Goal: Transaction & Acquisition: Purchase product/service

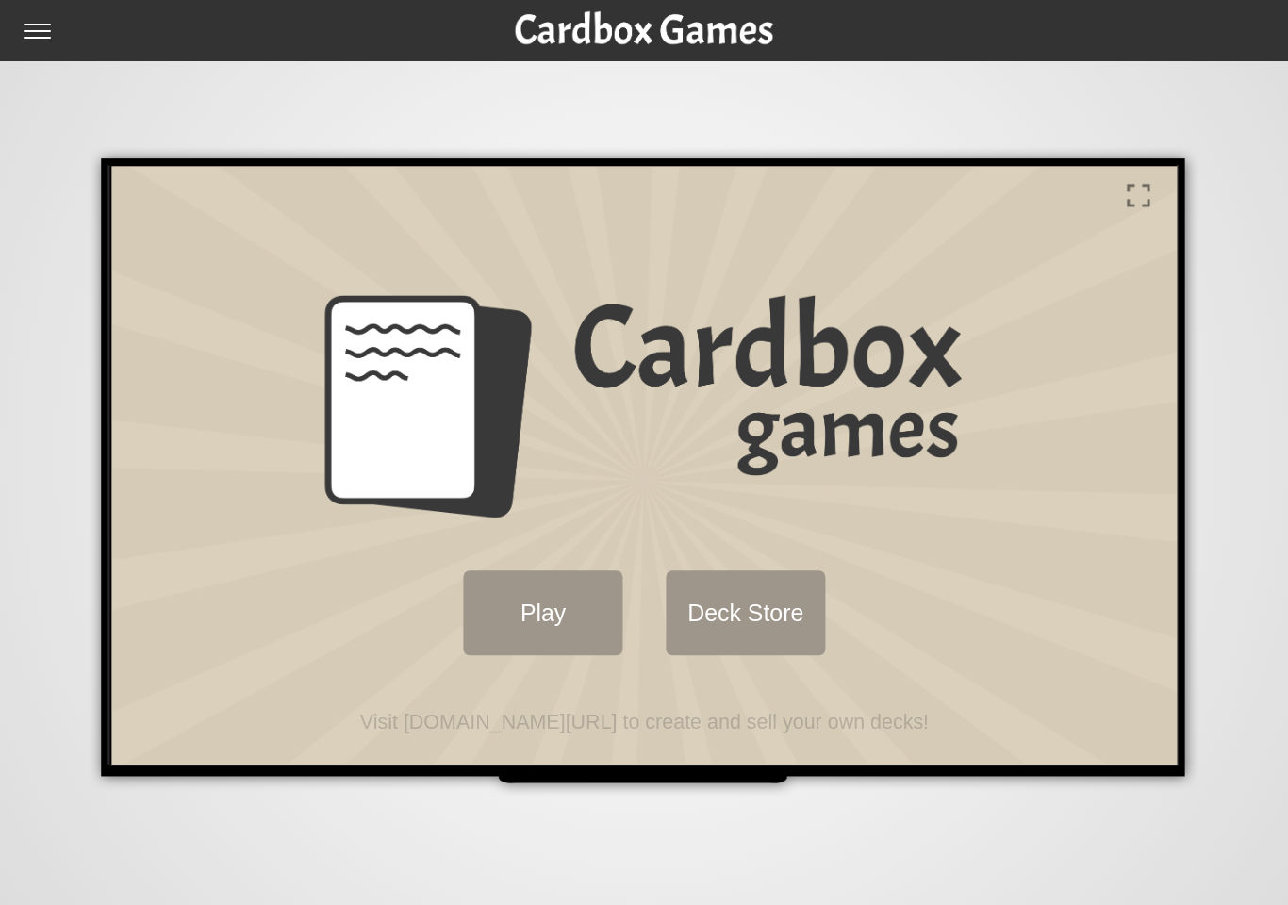
click at [507, 621] on button "Play" at bounding box center [541, 611] width 160 height 85
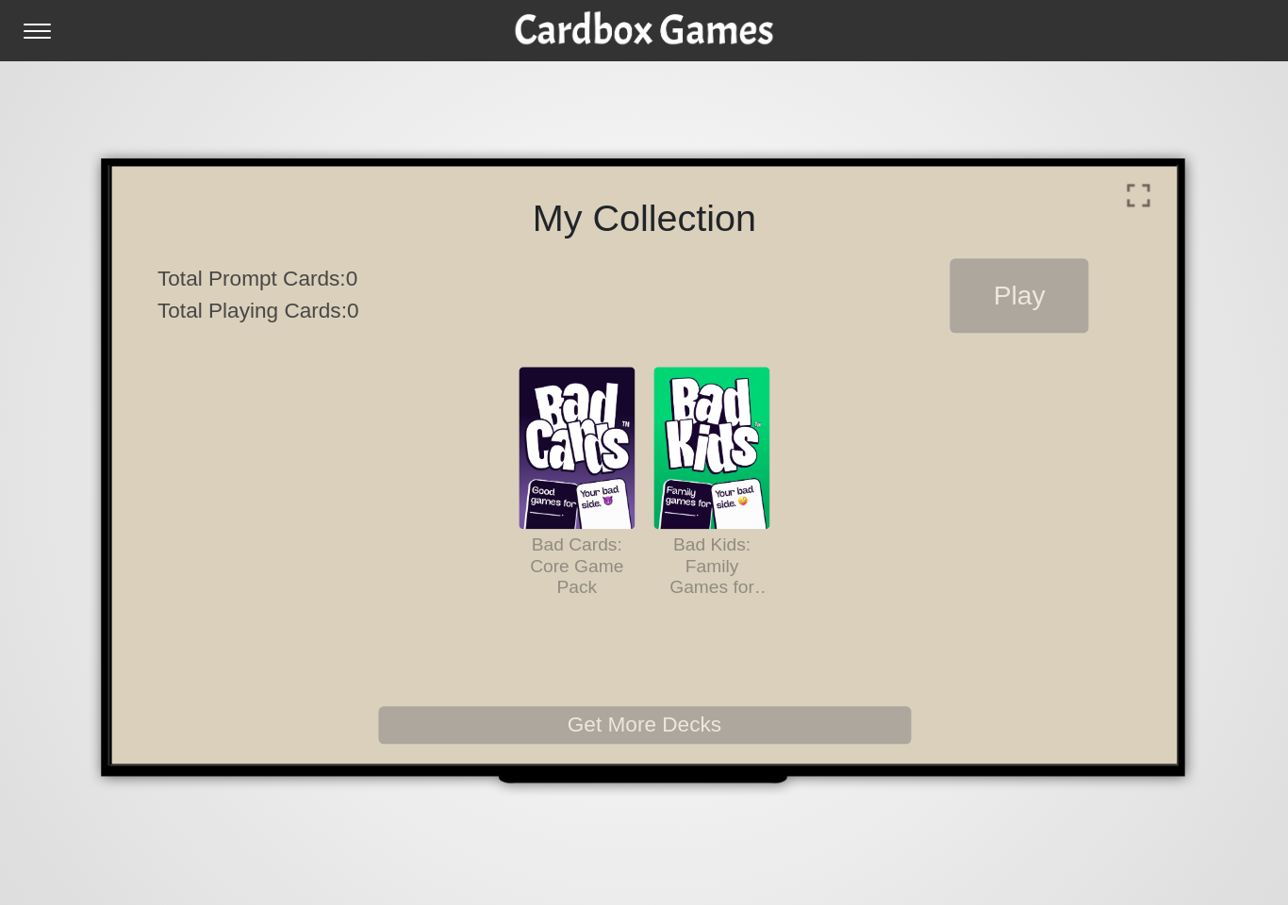
click at [56, 41] on input "checkbox" at bounding box center [43, 39] width 38 height 30
checkbox input "true"
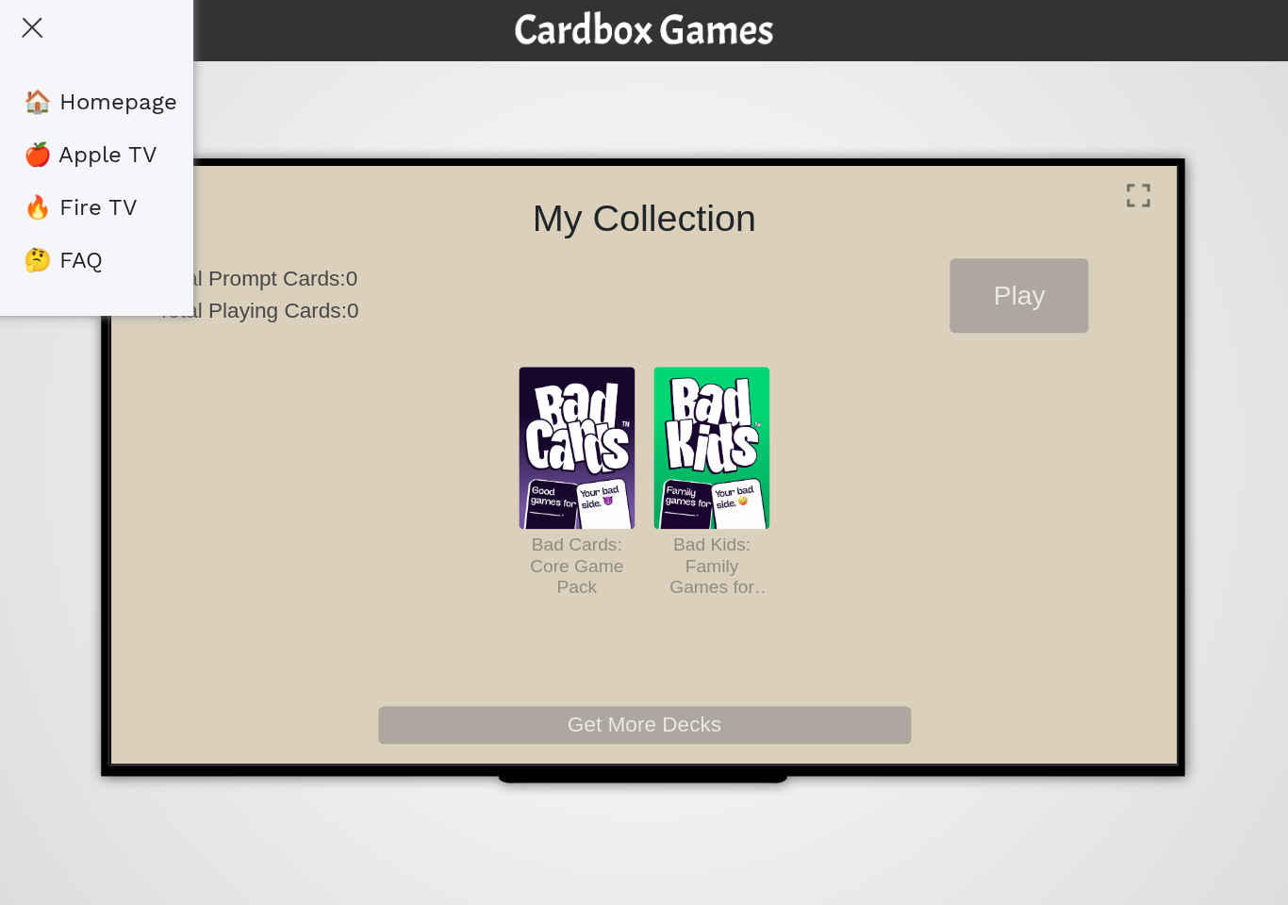
click at [78, 100] on link "🏠 Homepage" at bounding box center [101, 102] width 154 height 26
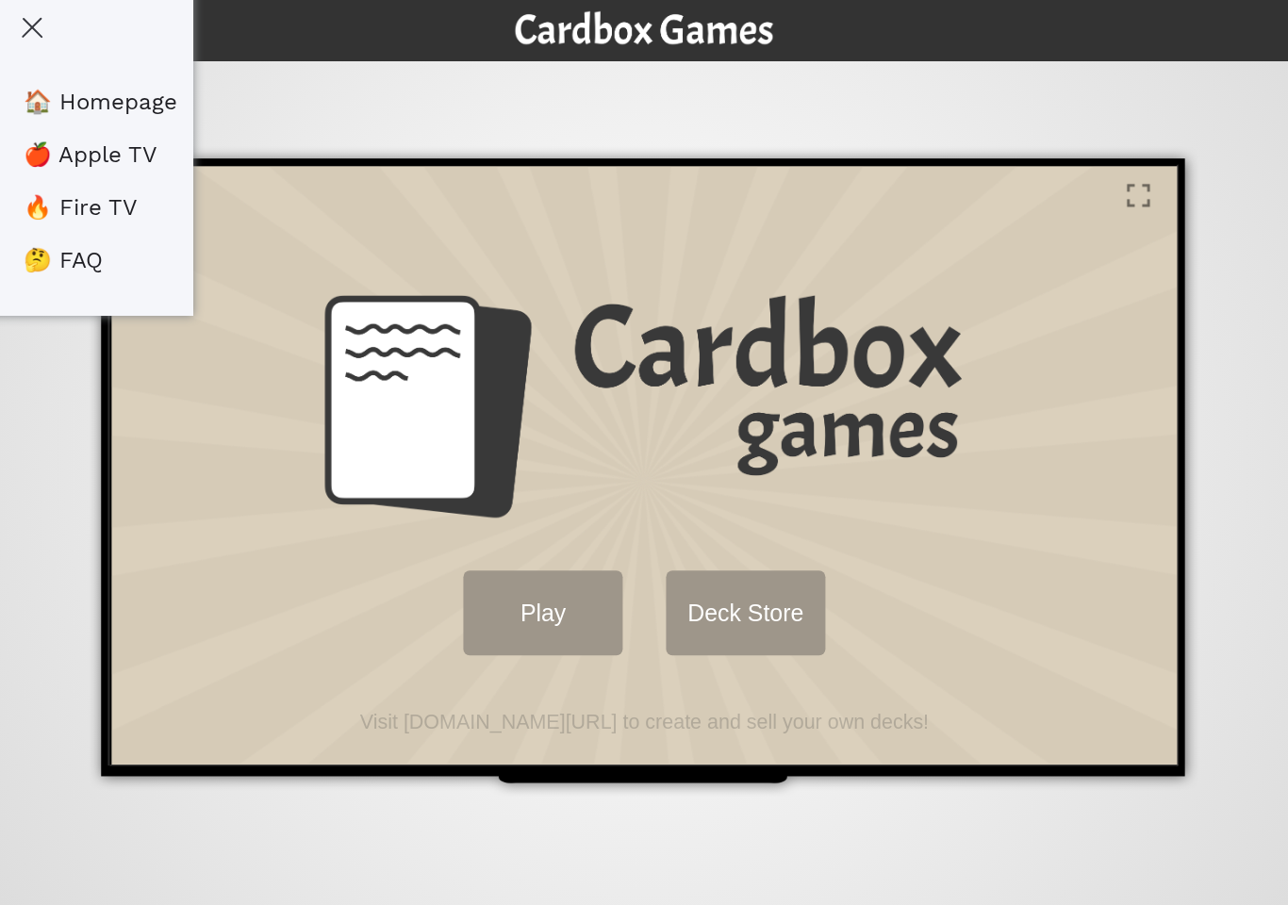
click at [83, 98] on link "🏠 Homepage" at bounding box center [101, 102] width 154 height 26
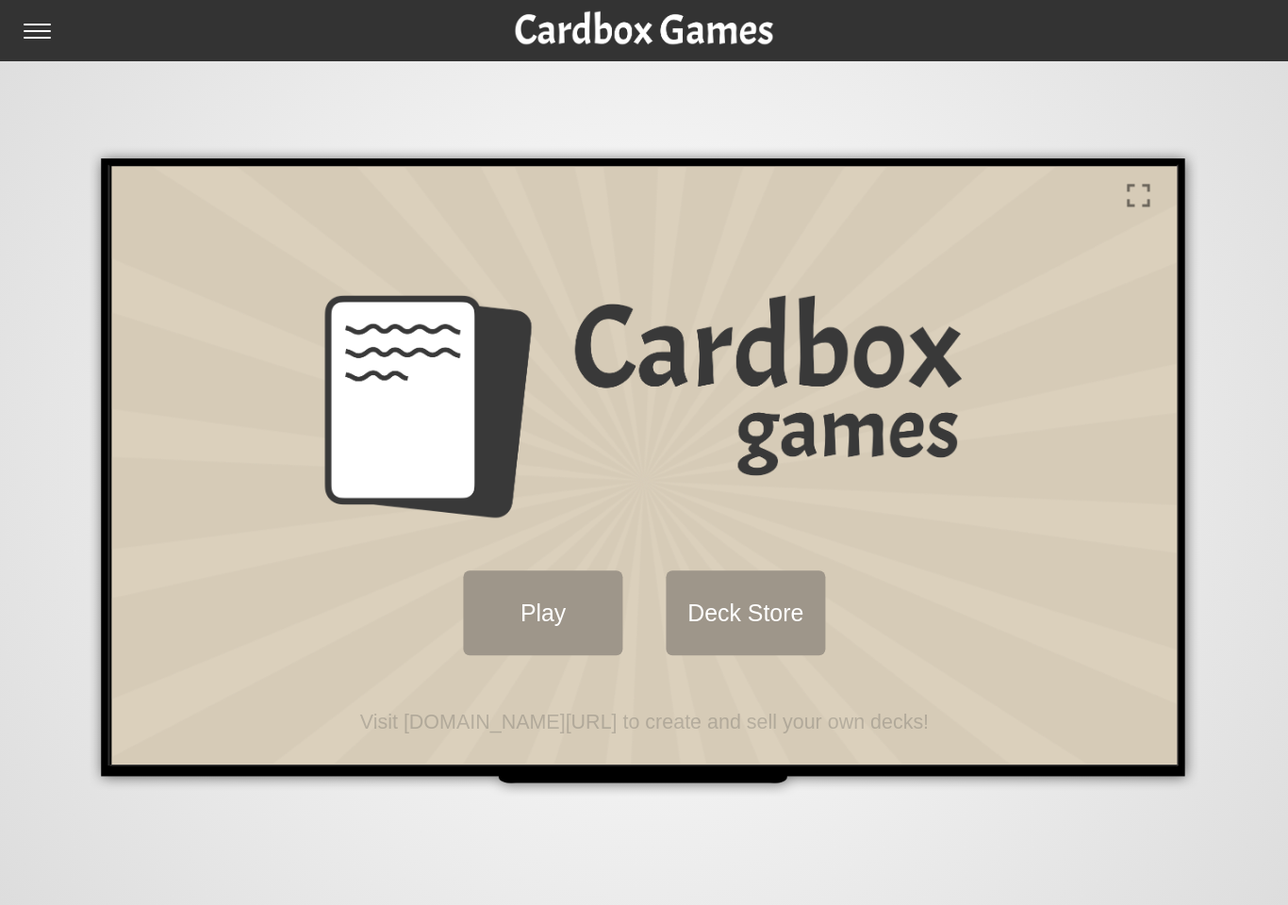
click at [792, 602] on button "Deck Store" at bounding box center [744, 611] width 160 height 85
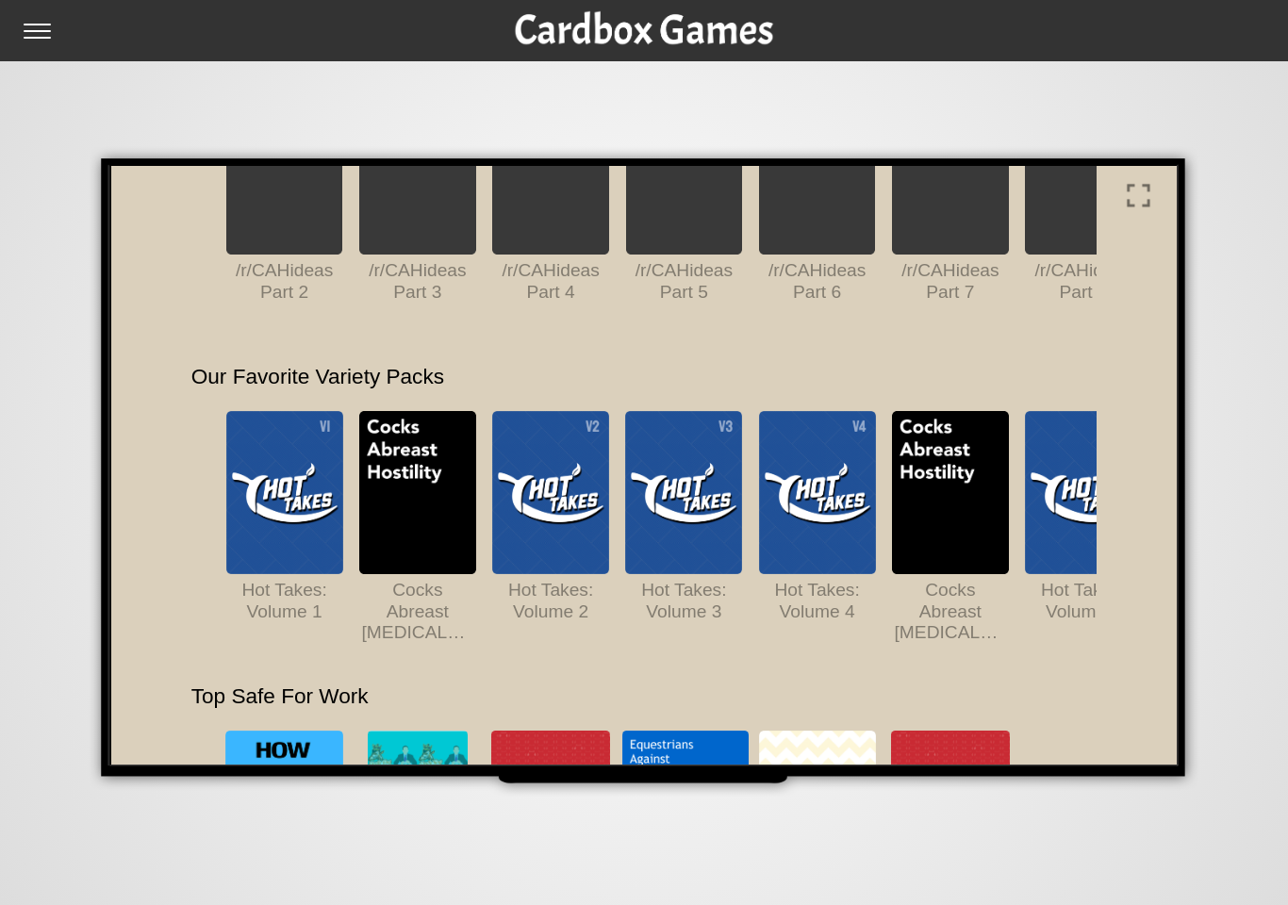
scroll to position [1175, 0]
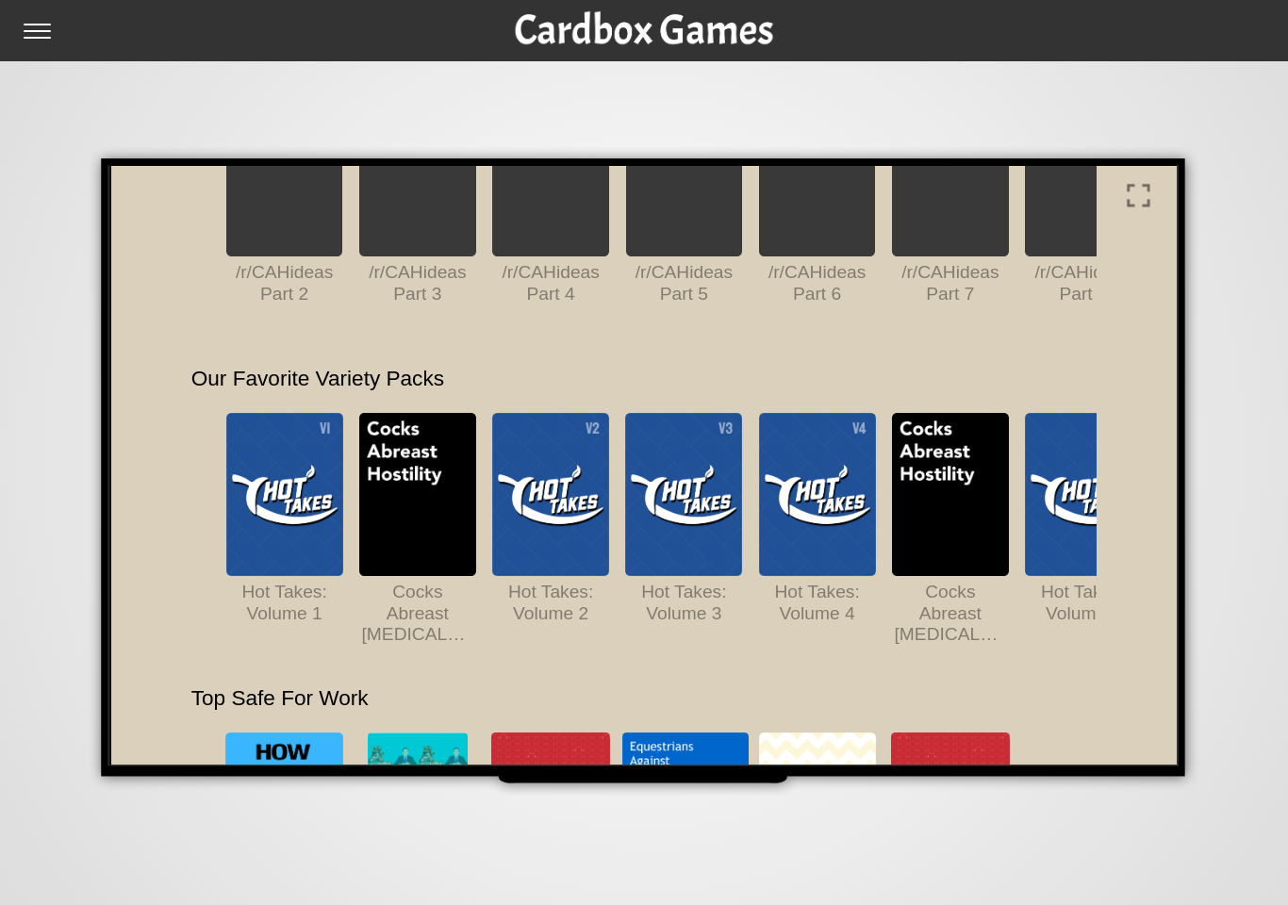
click at [417, 473] on img at bounding box center [415, 492] width 116 height 163
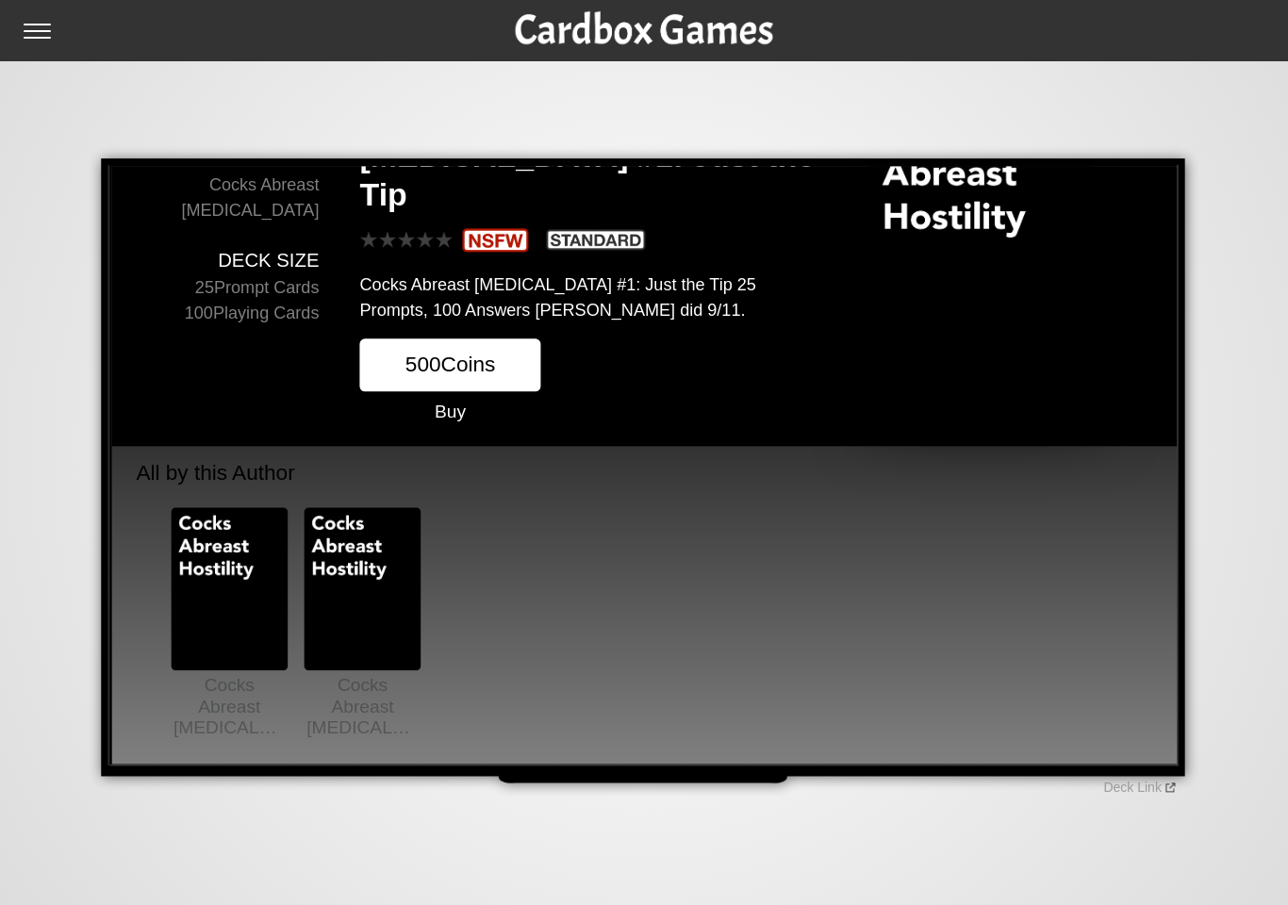
scroll to position [0, 0]
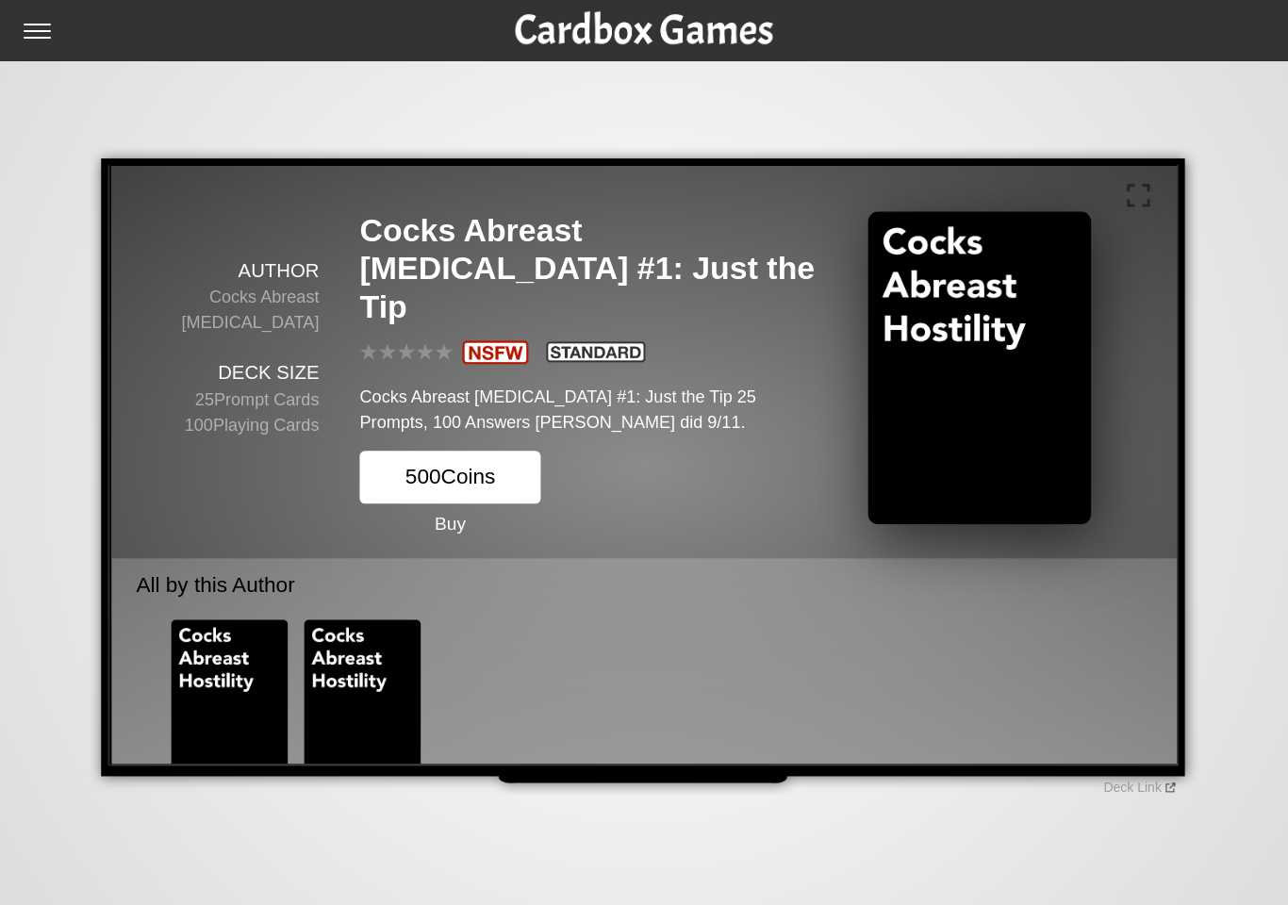
click at [513, 449] on button "500 Coins" at bounding box center [447, 476] width 181 height 54
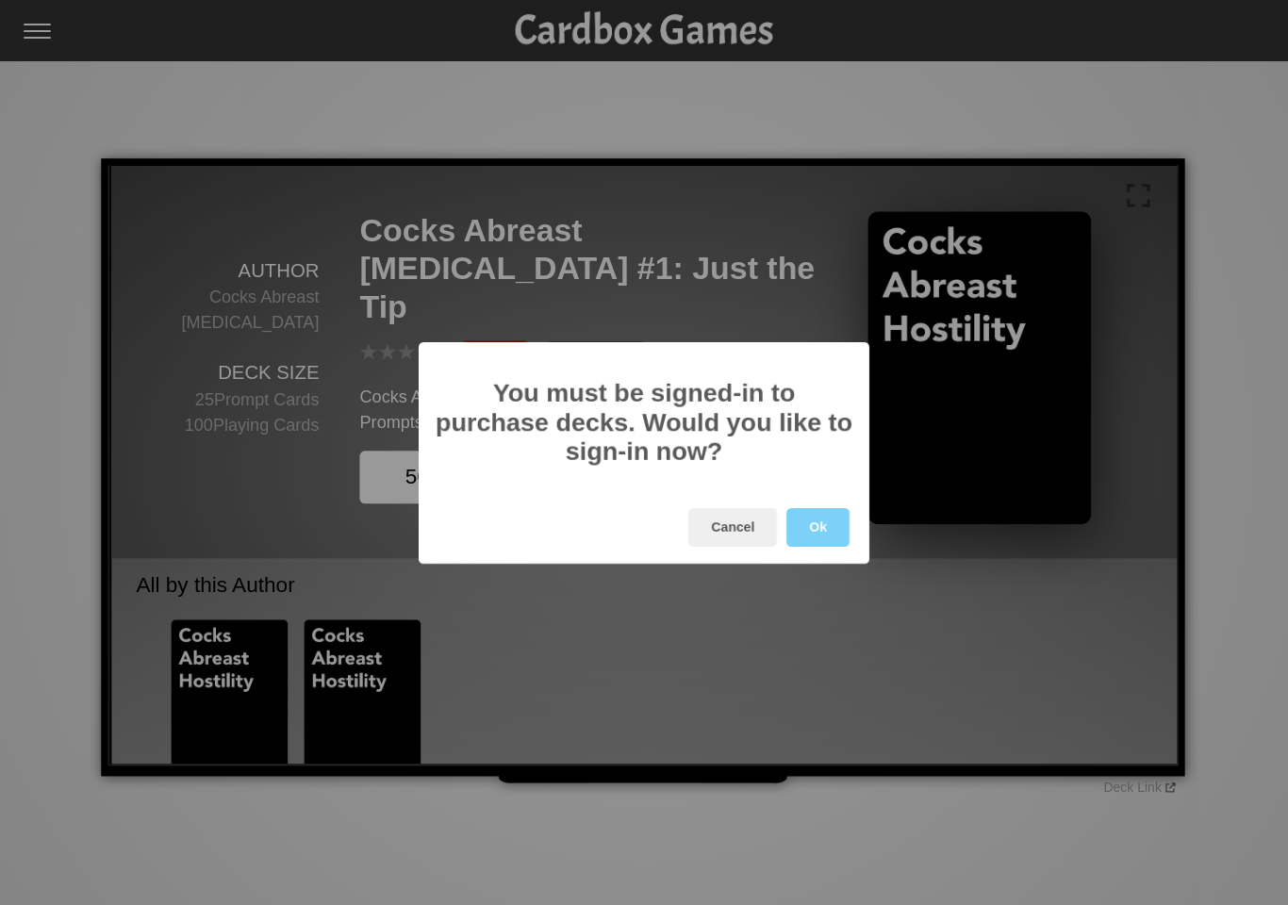
click at [751, 540] on button "Cancel" at bounding box center [732, 527] width 89 height 39
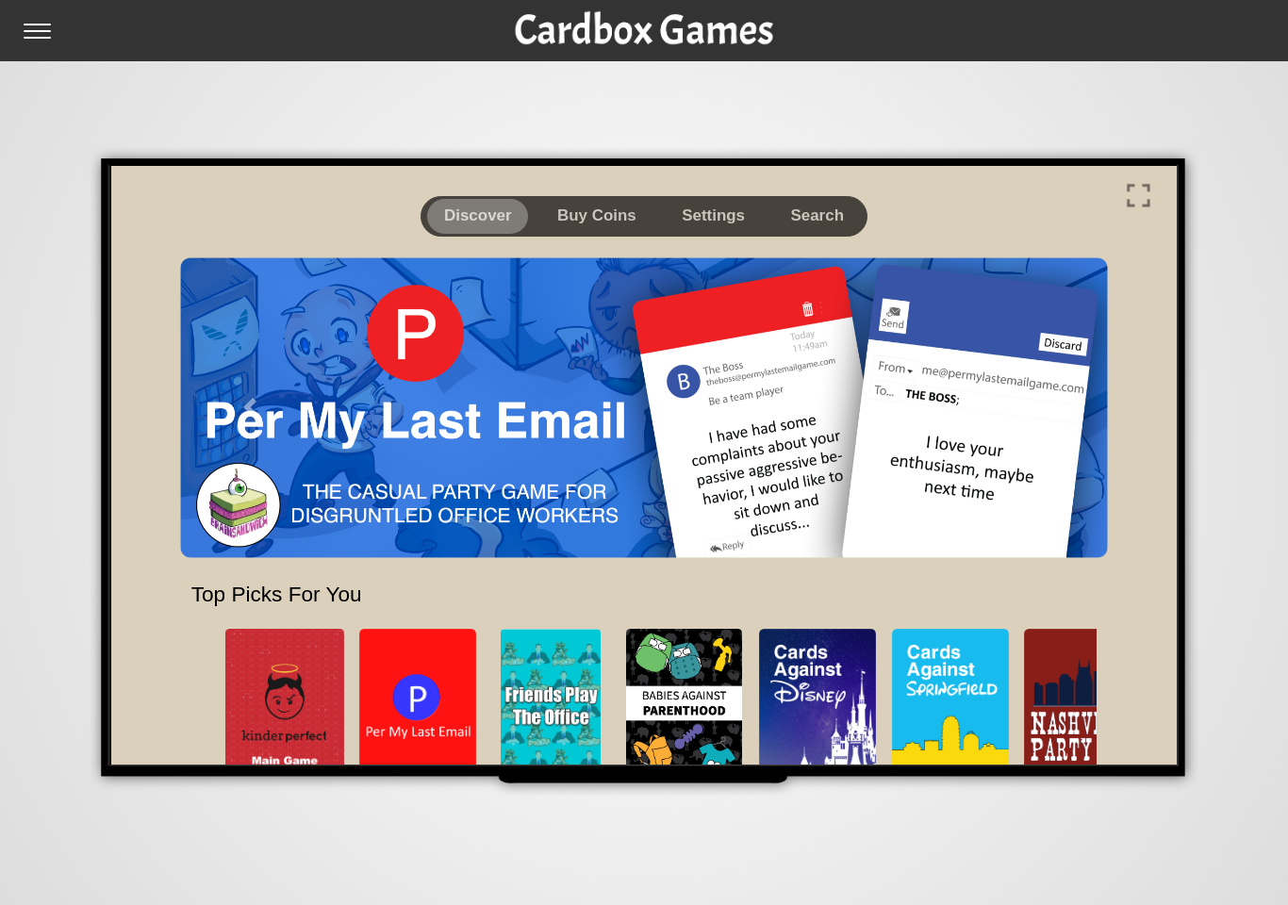
click at [608, 199] on button "Buy Coins" at bounding box center [594, 214] width 125 height 41
